Goal: Task Accomplishment & Management: Manage account settings

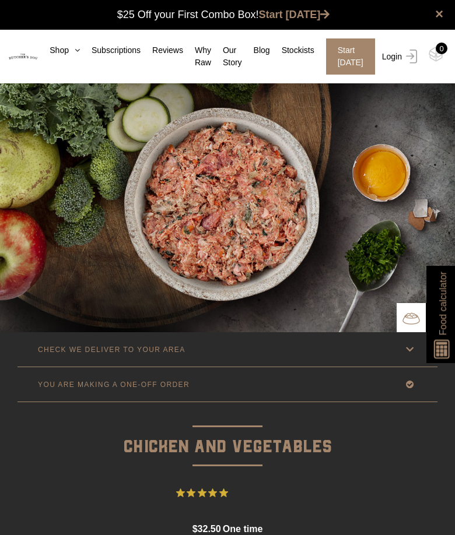
click at [399, 56] on link "Login" at bounding box center [398, 56] width 38 height 36
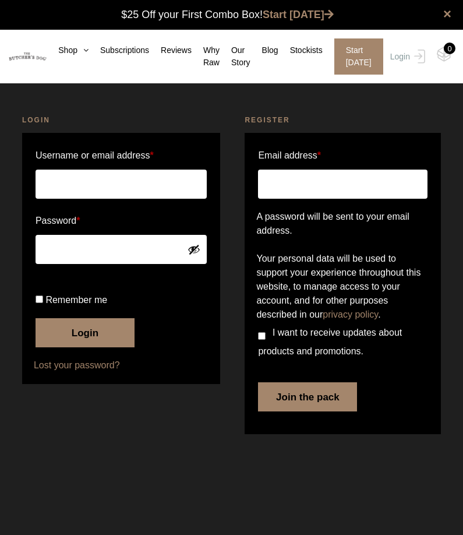
type input "vkaravdic@gmail.com"
click at [96, 347] on button "Login" at bounding box center [85, 332] width 99 height 29
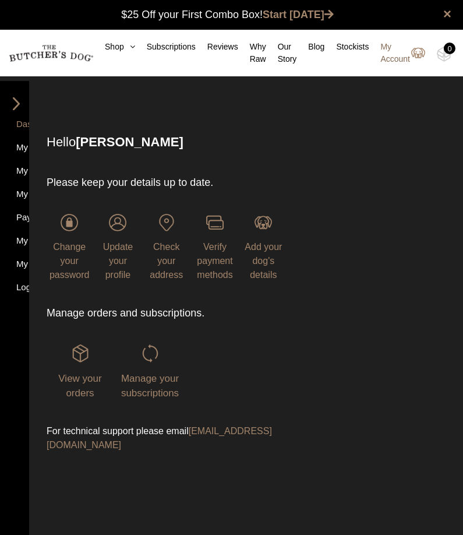
click at [381, 48] on link "My Account" at bounding box center [397, 53] width 57 height 24
click at [387, 48] on link "My Account" at bounding box center [397, 53] width 57 height 24
click at [402, 50] on link "My Account" at bounding box center [397, 53] width 57 height 24
click at [81, 359] on img at bounding box center [80, 353] width 17 height 17
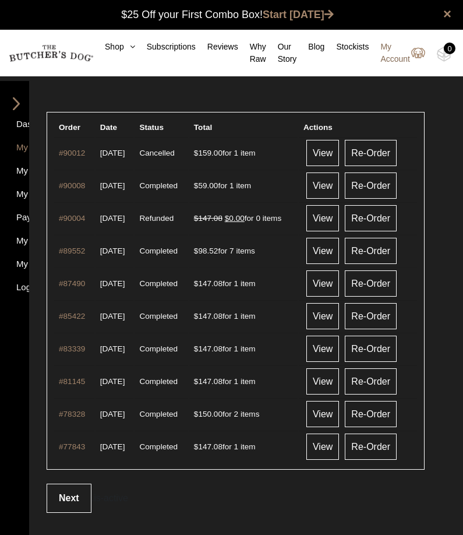
click at [385, 45] on link "My Account" at bounding box center [397, 53] width 57 height 24
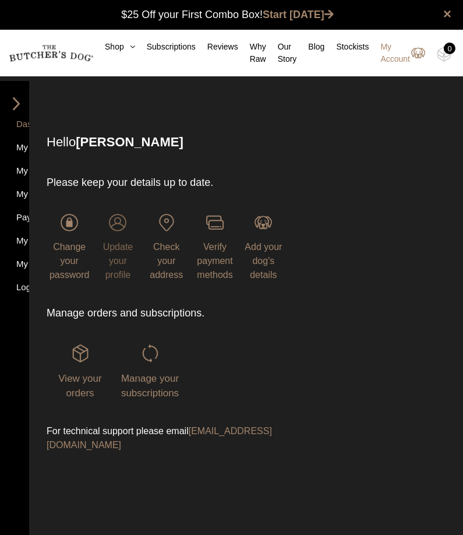
click at [121, 217] on img at bounding box center [117, 222] width 17 height 17
